Goal: Task Accomplishment & Management: Complete application form

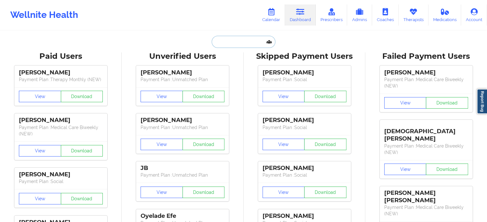
click at [247, 38] on input "text" at bounding box center [243, 42] width 63 height 12
click at [271, 16] on link "Calendar" at bounding box center [271, 14] width 28 height 21
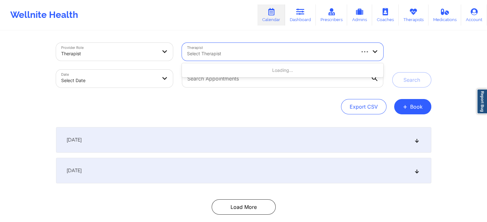
click at [239, 56] on div at bounding box center [270, 54] width 167 height 8
type input "[PERSON_NAME]"
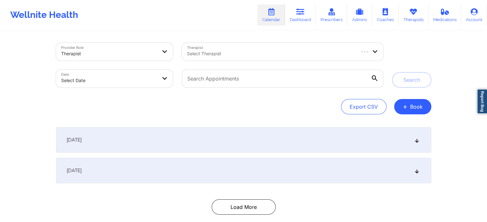
click at [410, 50] on div "Search" at bounding box center [411, 65] width 39 height 45
click at [302, 52] on div at bounding box center [270, 54] width 167 height 8
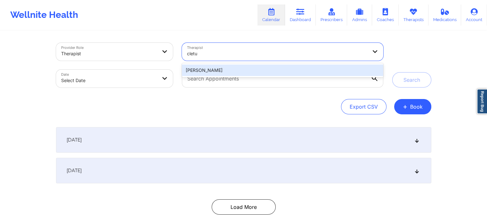
type input "[PERSON_NAME]"
click at [285, 67] on div "[PERSON_NAME]" at bounding box center [282, 71] width 201 height 12
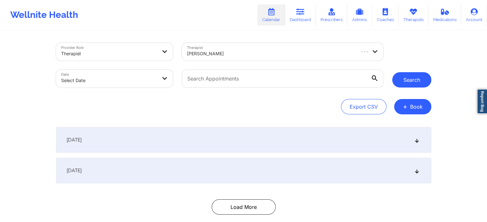
click at [402, 73] on button "Search" at bounding box center [411, 79] width 39 height 15
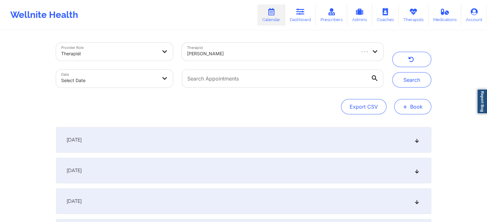
click at [421, 102] on button "+ Book" at bounding box center [412, 106] width 37 height 15
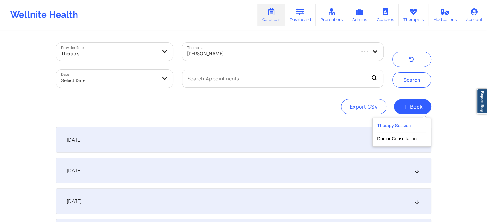
click at [407, 124] on button "Therapy Session" at bounding box center [401, 127] width 49 height 11
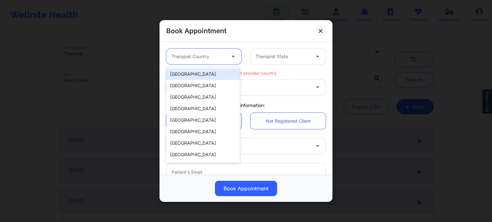
click at [227, 56] on div at bounding box center [233, 57] width 15 height 16
click at [227, 72] on div "[GEOGRAPHIC_DATA]" at bounding box center [203, 74] width 74 height 12
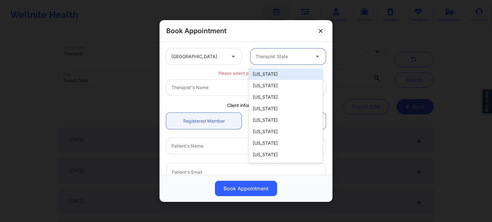
click at [311, 57] on div at bounding box center [317, 57] width 15 height 16
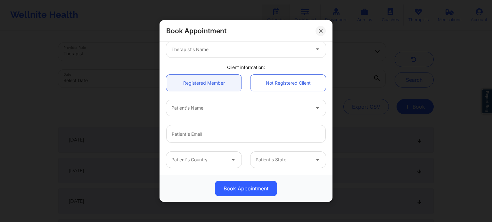
scroll to position [42, 0]
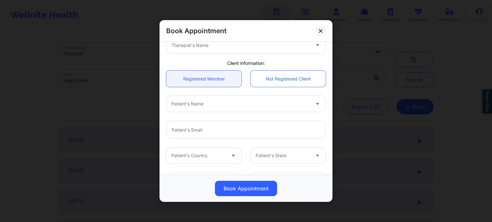
click at [278, 79] on link "Not Registered Client" at bounding box center [287, 79] width 75 height 16
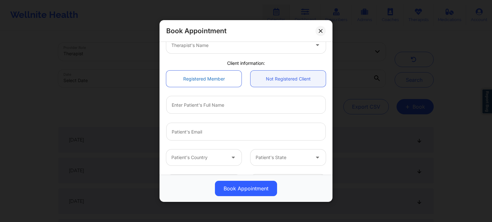
click at [205, 80] on link "Registered Member" at bounding box center [203, 79] width 75 height 16
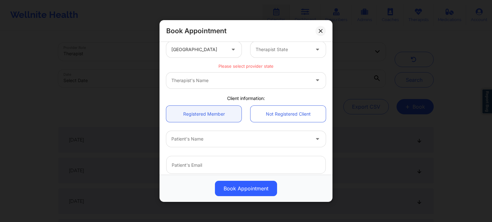
scroll to position [0, 0]
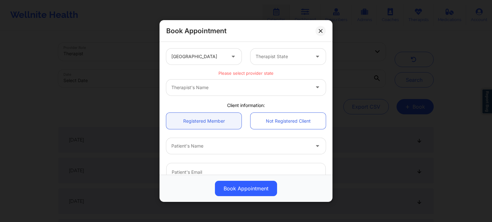
click at [312, 89] on div "Therapist's Name" at bounding box center [245, 88] width 159 height 16
drag, startPoint x: 312, startPoint y: 89, endPoint x: 303, endPoint y: 51, distance: 39.0
click at [303, 51] on div "United States Therapist State Please select provider state Therapist's Name Cli…" at bounding box center [246, 185] width 168 height 283
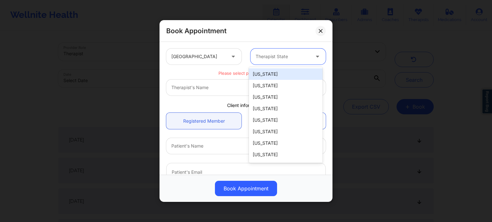
click at [303, 51] on div "Therapist State" at bounding box center [280, 57] width 60 height 16
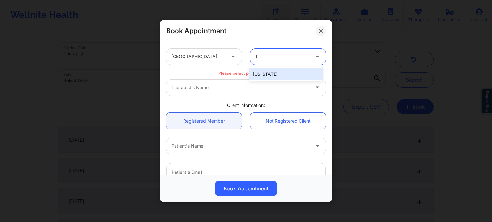
type input "flo"
click at [301, 75] on div "[US_STATE]" at bounding box center [286, 74] width 74 height 12
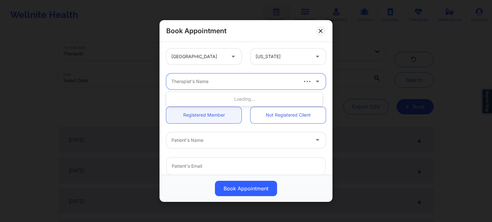
click at [277, 82] on div at bounding box center [233, 82] width 125 height 8
type input "[PERSON_NAME]"
click at [276, 84] on div at bounding box center [233, 82] width 125 height 8
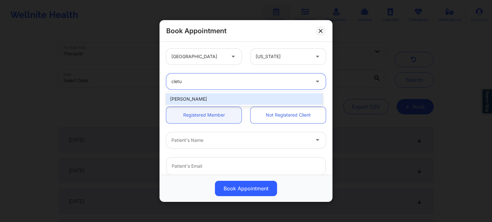
type input "[PERSON_NAME]"
click at [268, 95] on div "[PERSON_NAME]" at bounding box center [244, 99] width 156 height 12
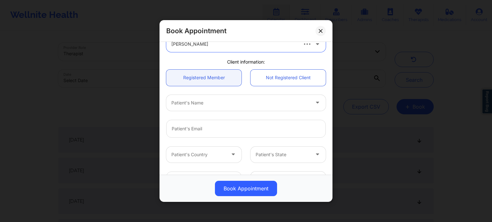
scroll to position [40, 0]
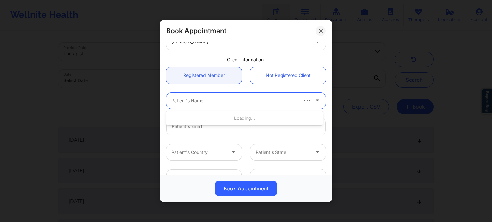
click at [308, 100] on div at bounding box center [311, 101] width 28 height 16
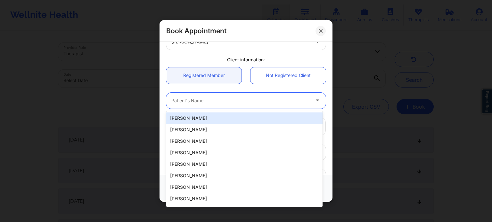
click at [245, 118] on div "[PERSON_NAME]" at bounding box center [244, 119] width 156 height 12
type input "[EMAIL_ADDRESS][DOMAIN_NAME]"
type input "[PHONE_NUMBER]"
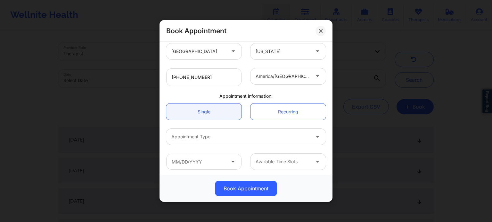
scroll to position [142, 0]
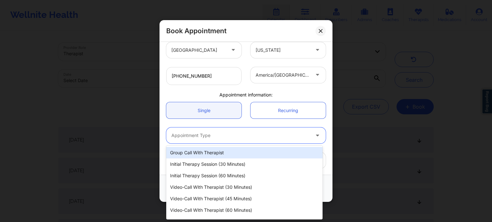
click at [285, 136] on div at bounding box center [240, 136] width 138 height 8
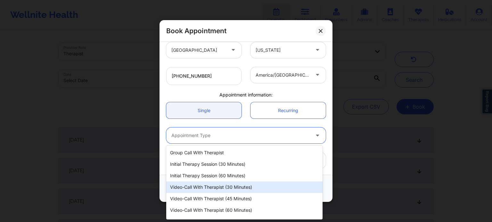
click at [237, 187] on div "Video-Call with Therapist (30 minutes)" at bounding box center [244, 188] width 156 height 12
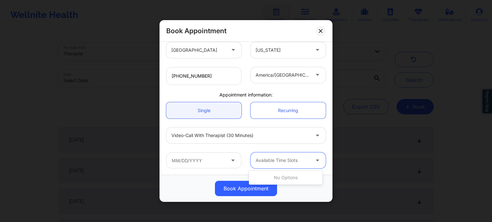
click at [310, 158] on div at bounding box center [317, 161] width 15 height 16
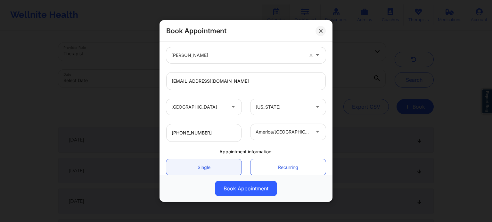
scroll to position [86, 0]
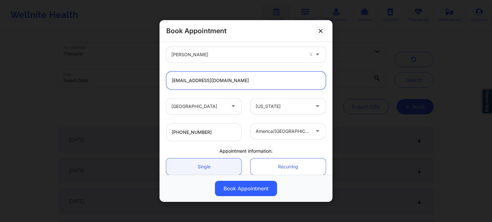
click at [266, 74] on input "[EMAIL_ADDRESS][DOMAIN_NAME]" at bounding box center [245, 81] width 159 height 18
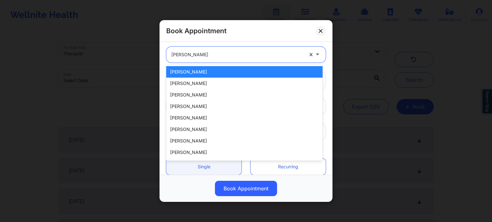
click at [293, 55] on div at bounding box center [237, 55] width 132 height 8
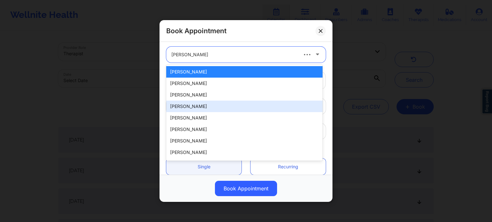
scroll to position [84, 0]
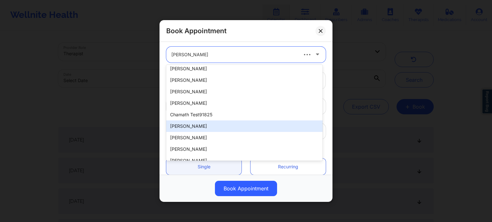
click at [253, 123] on div "[PERSON_NAME]" at bounding box center [244, 127] width 156 height 12
type input "[EMAIL_ADDRESS][DOMAIN_NAME]"
type input "[PHONE_NUMBER]"
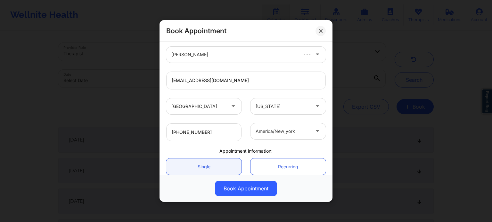
drag, startPoint x: 253, startPoint y: 123, endPoint x: 218, endPoint y: 95, distance: 44.5
click at [218, 95] on div "[GEOGRAPHIC_DATA] [US_STATE]" at bounding box center [246, 106] width 168 height 25
drag, startPoint x: 305, startPoint y: 125, endPoint x: 311, endPoint y: 125, distance: 6.2
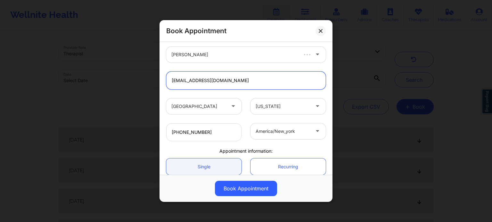
click at [275, 76] on input "[EMAIL_ADDRESS][DOMAIN_NAME]" at bounding box center [245, 81] width 159 height 18
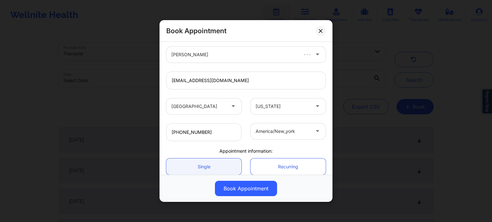
click at [277, 54] on div at bounding box center [233, 55] width 125 height 8
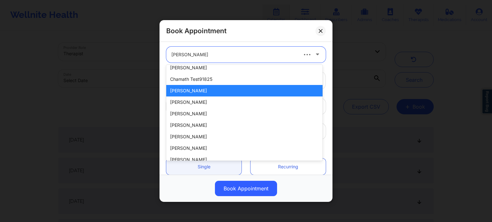
scroll to position [137, 0]
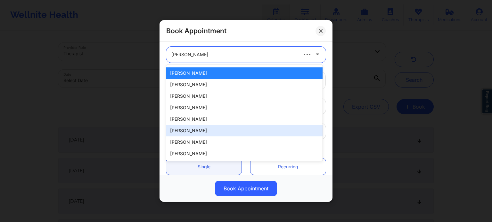
click at [266, 134] on div "[PERSON_NAME]" at bounding box center [244, 131] width 156 height 12
type input "[PERSON_NAME][EMAIL_ADDRESS][DOMAIN_NAME]"
type input "[PHONE_NUMBER]"
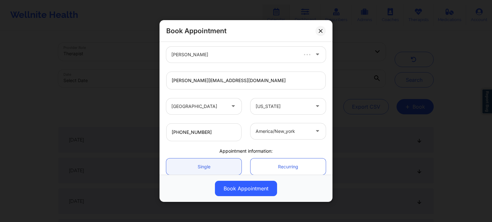
drag, startPoint x: 317, startPoint y: 105, endPoint x: 292, endPoint y: 92, distance: 27.3
click at [292, 92] on div "[PERSON_NAME][EMAIL_ADDRESS][DOMAIN_NAME]" at bounding box center [246, 80] width 168 height 27
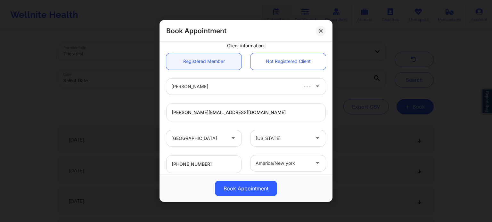
scroll to position [52, 0]
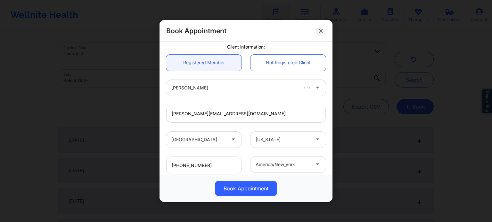
click at [317, 84] on icon at bounding box center [317, 86] width 6 height 5
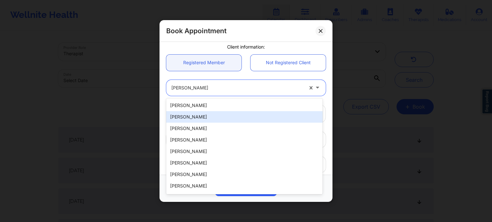
click at [268, 122] on div "[PERSON_NAME]" at bounding box center [244, 117] width 156 height 12
type input "[EMAIL_ADDRESS][DOMAIN_NAME]"
type input "[PHONE_NUMBER]"
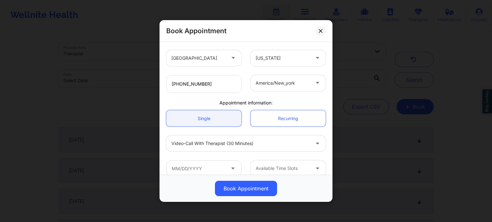
scroll to position [142, 0]
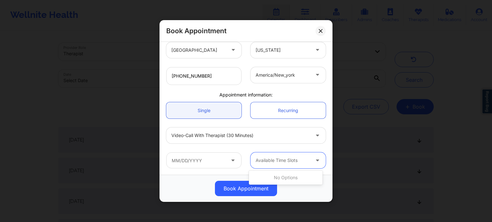
click at [314, 160] on icon at bounding box center [317, 159] width 6 height 5
click at [233, 162] on icon at bounding box center [232, 159] width 6 height 5
click at [232, 162] on icon at bounding box center [232, 159] width 6 height 5
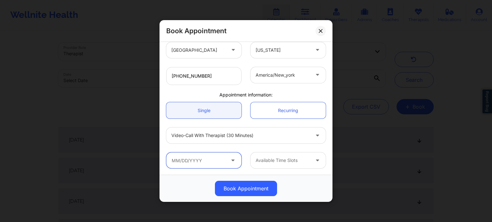
click at [221, 161] on input "text" at bounding box center [203, 161] width 75 height 16
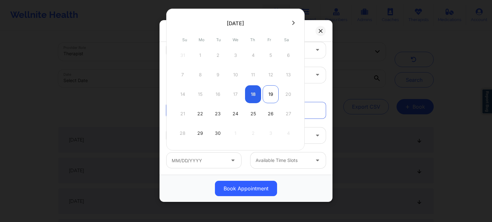
click at [268, 99] on div "19" at bounding box center [270, 94] width 16 height 18
type input "[DATE]"
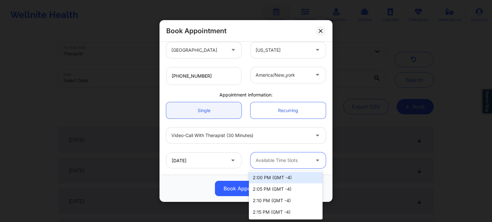
click at [304, 160] on div at bounding box center [282, 161] width 54 height 8
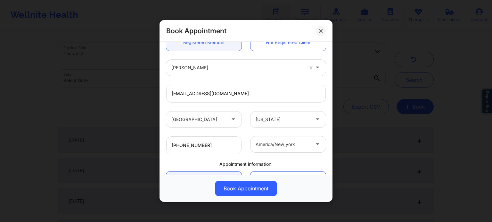
scroll to position [63, 0]
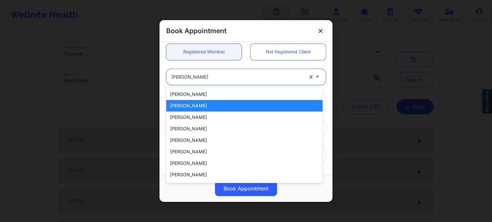
click at [292, 78] on div at bounding box center [237, 77] width 132 height 8
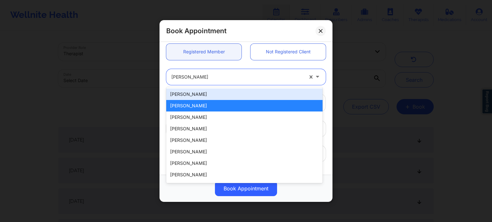
click at [231, 95] on div "[PERSON_NAME]" at bounding box center [244, 95] width 156 height 12
type input "[EMAIL_ADDRESS][DOMAIN_NAME]"
type input "[PHONE_NUMBER]"
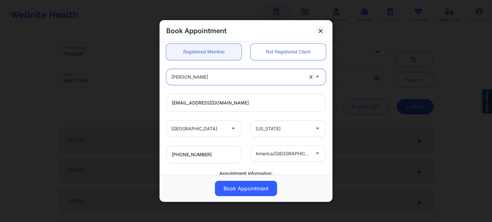
scroll to position [142, 0]
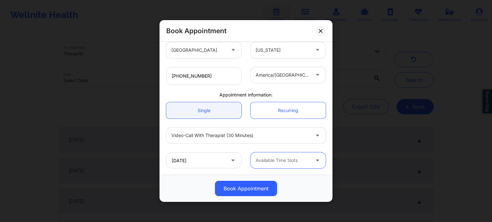
click at [314, 162] on icon at bounding box center [317, 159] width 6 height 5
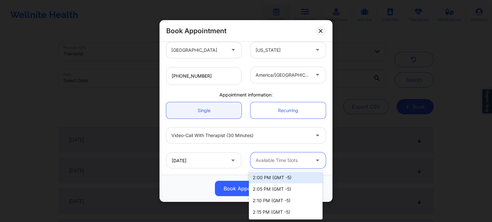
click at [314, 162] on icon at bounding box center [317, 159] width 6 height 5
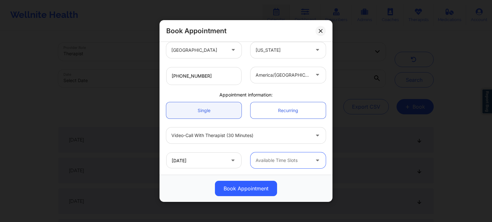
click at [314, 162] on icon at bounding box center [317, 159] width 6 height 5
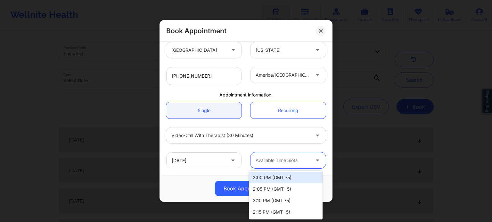
click at [317, 160] on icon at bounding box center [317, 159] width 6 height 5
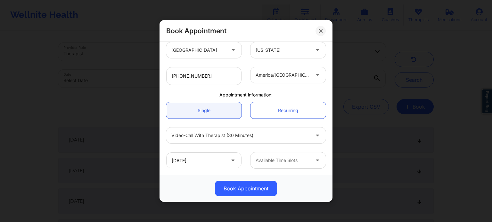
click at [324, 150] on div "[DATE] Available Time Slots" at bounding box center [246, 160] width 168 height 25
